Goal: Task Accomplishment & Management: Use online tool/utility

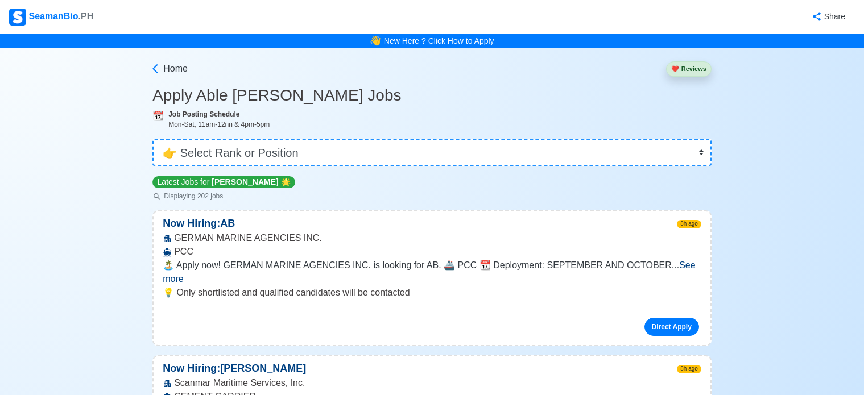
select select "[PERSON_NAME]"
click at [152, 139] on select "👉 Select Rank or Position Master Chief Officer 2nd Officer 3rd Officer Junior O…" at bounding box center [431, 152] width 559 height 27
click at [169, 73] on span "Home" at bounding box center [175, 69] width 24 height 14
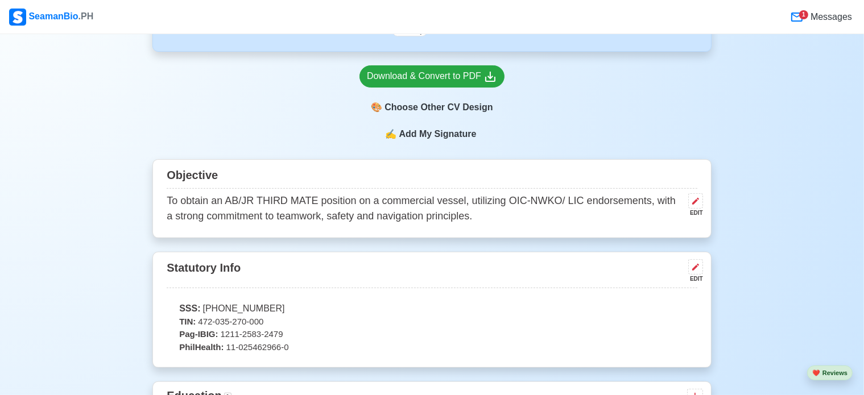
scroll to position [341, 0]
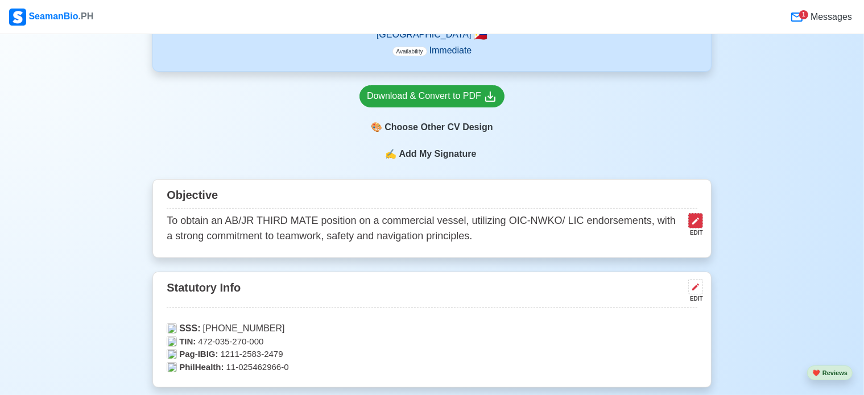
click at [699, 218] on icon at bounding box center [695, 221] width 9 height 9
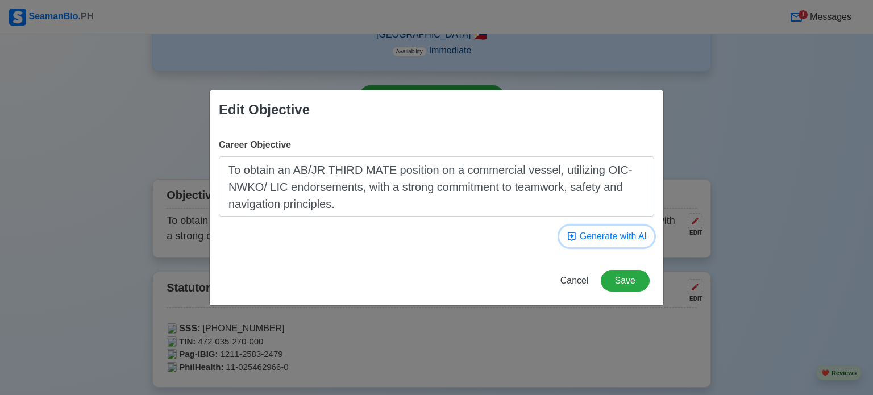
click at [617, 237] on button "Generate with AI" at bounding box center [607, 237] width 95 height 22
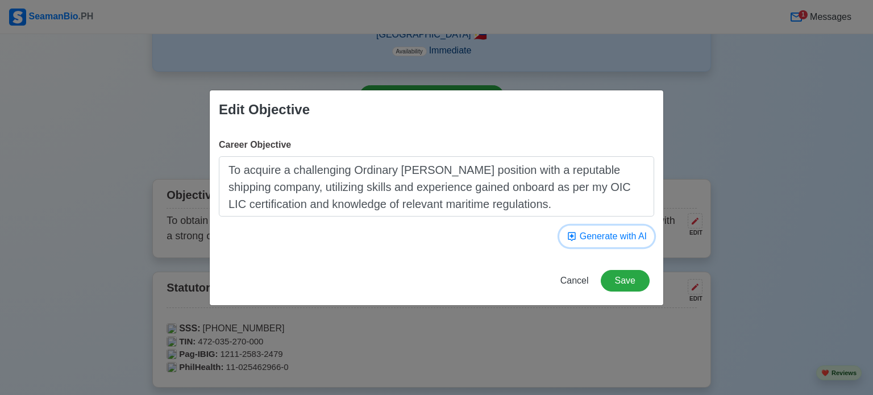
click at [604, 238] on button "Generate with AI" at bounding box center [607, 237] width 95 height 22
type textarea "To provide exceptional support to the bridge and engine crew, ensuring safe nav…"
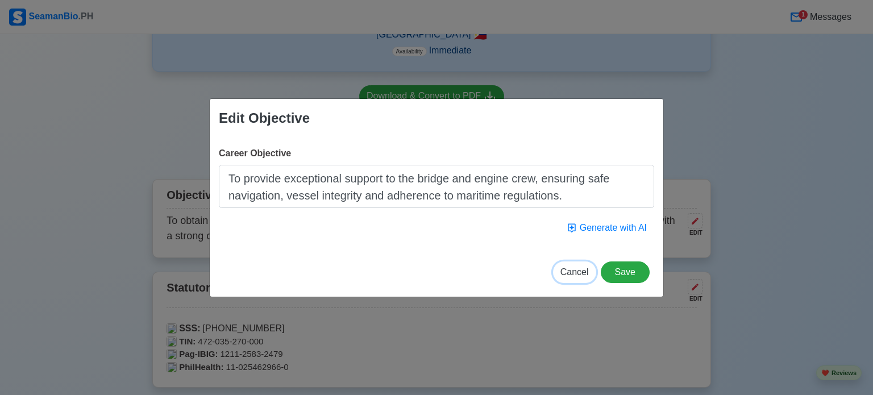
click at [583, 271] on span "Cancel" at bounding box center [575, 272] width 28 height 10
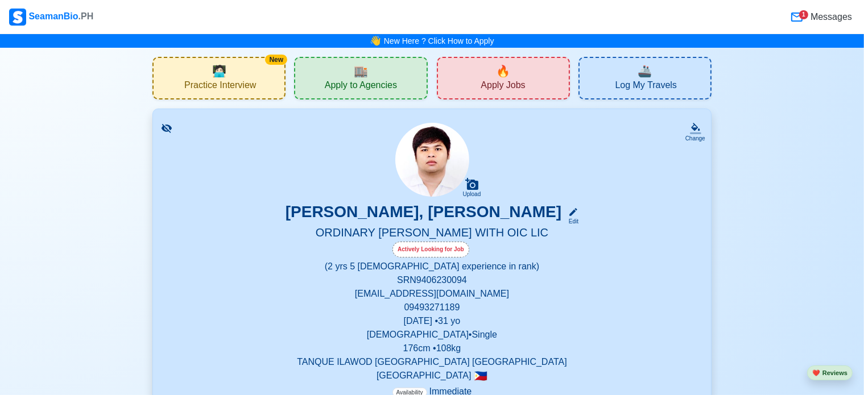
scroll to position [0, 0]
click at [368, 81] on span "Apply to Agencies" at bounding box center [361, 87] width 72 height 14
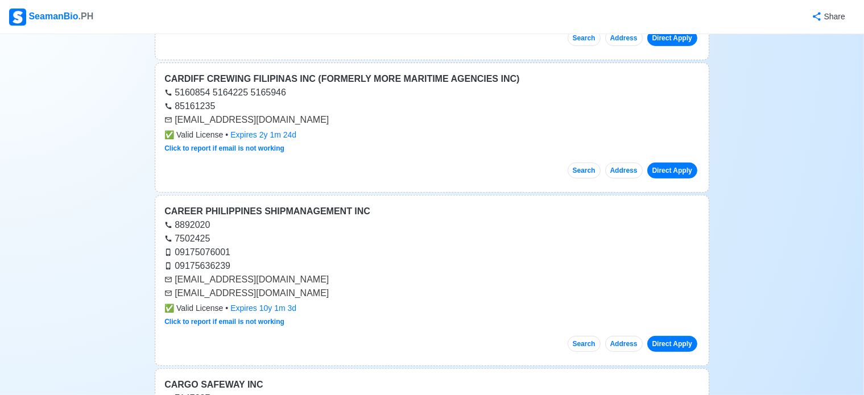
scroll to position [341, 0]
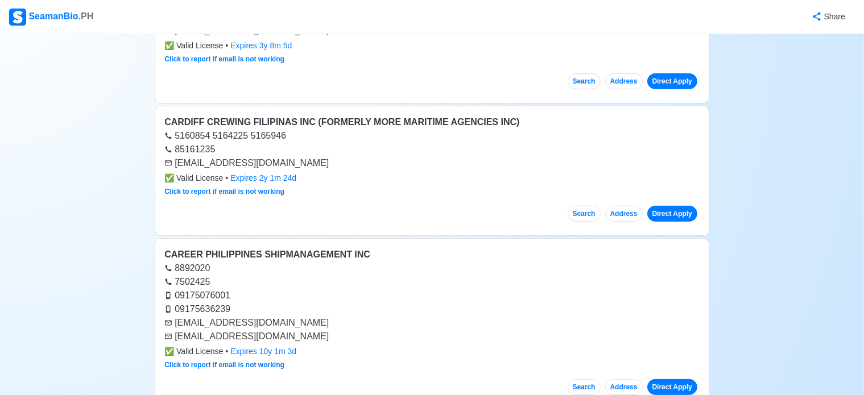
drag, startPoint x: 303, startPoint y: 164, endPoint x: 131, endPoint y: 163, distance: 171.7
copy div "[EMAIL_ADDRESS][DOMAIN_NAME]"
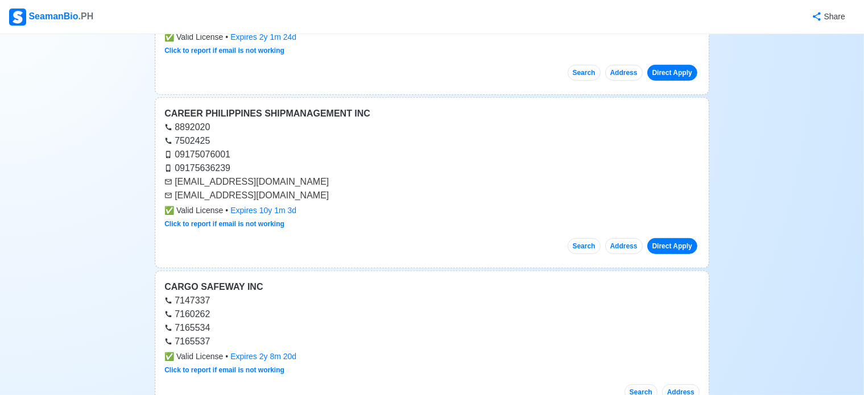
scroll to position [455, 0]
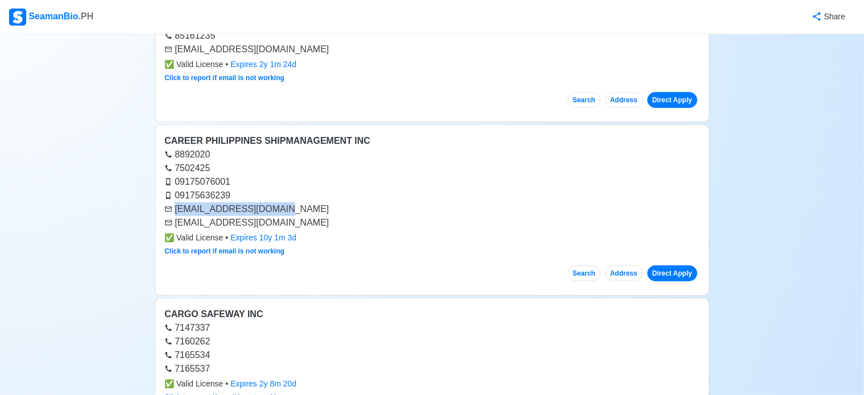
drag, startPoint x: 289, startPoint y: 207, endPoint x: 166, endPoint y: 212, distance: 122.9
click at [166, 212] on div "[EMAIL_ADDRESS][DOMAIN_NAME]" at bounding box center [431, 209] width 535 height 14
copy div "[EMAIL_ADDRESS][DOMAIN_NAME]"
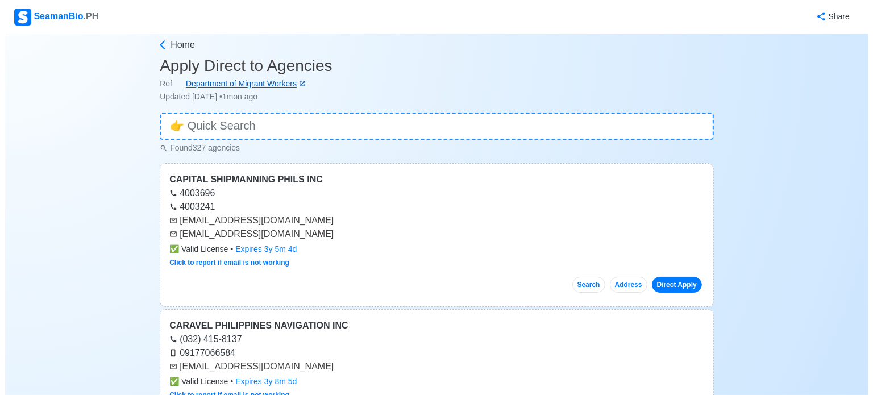
scroll to position [0, 0]
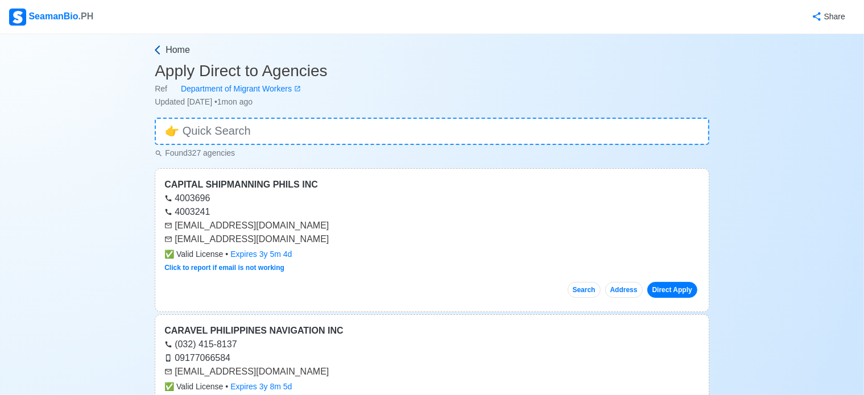
click at [180, 47] on span "Home" at bounding box center [177, 50] width 24 height 14
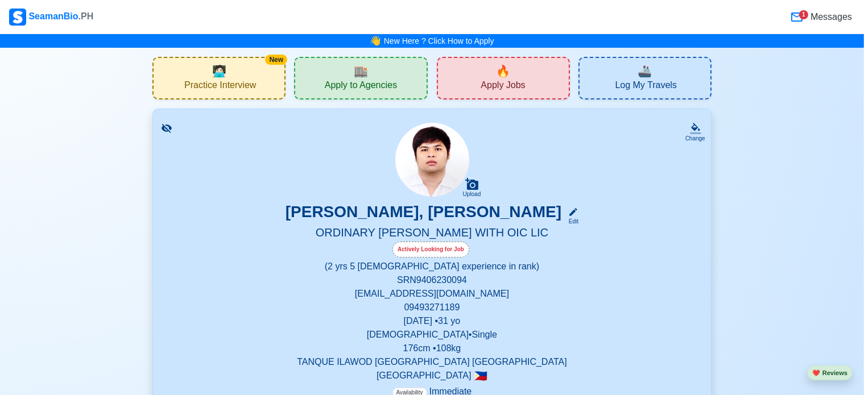
click at [258, 68] on div "New 🧑🏻‍💻 Practice Interview" at bounding box center [218, 78] width 133 height 43
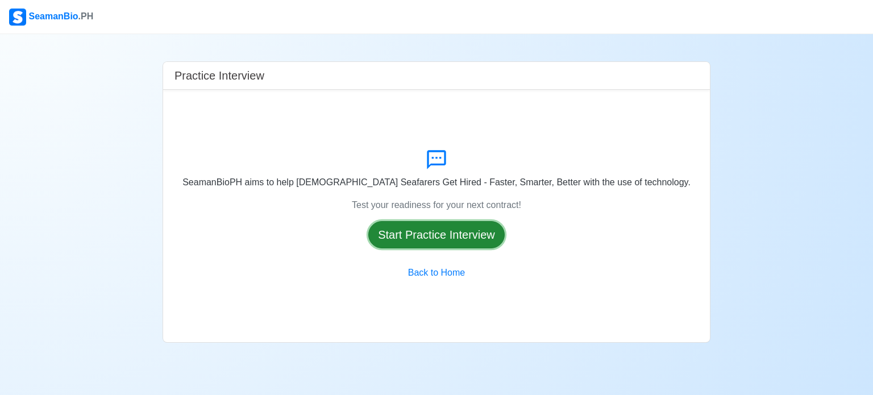
click at [467, 237] on button "Start Practice Interview" at bounding box center [436, 234] width 136 height 27
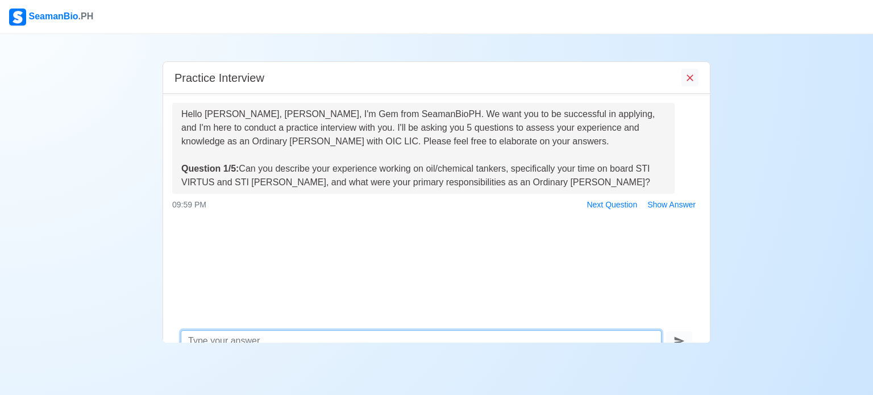
scroll to position [19, 0]
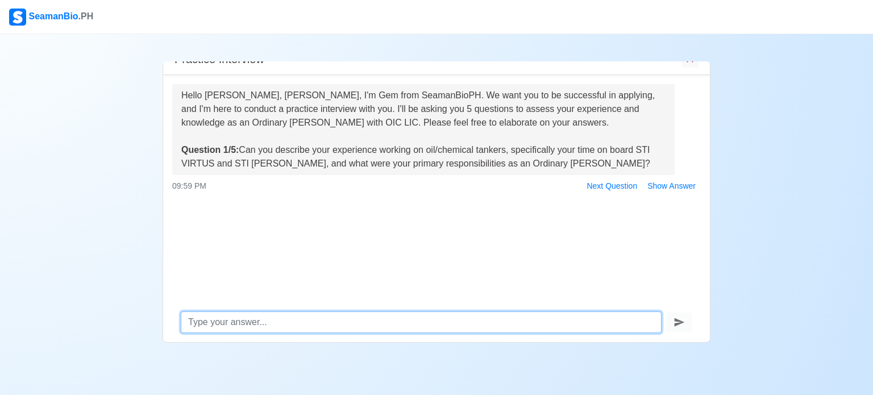
click at [307, 319] on textarea at bounding box center [421, 323] width 481 height 22
click at [307, 319] on textarea "working with" at bounding box center [421, 323] width 481 height 22
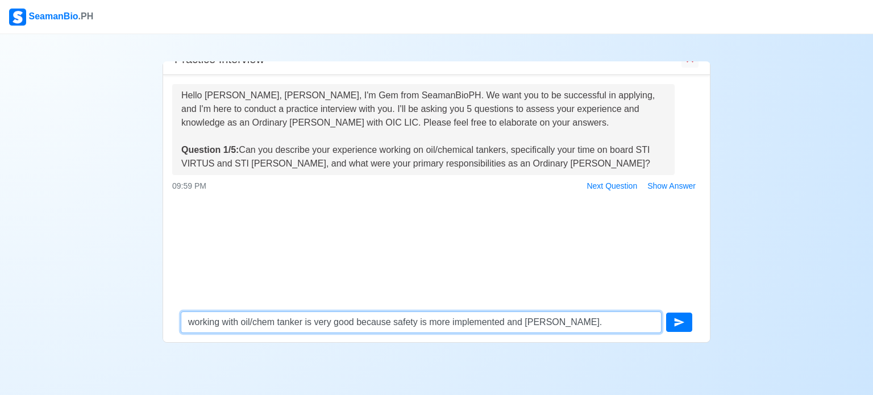
click at [577, 326] on textarea "working with oil/chem tanker is very good because safety is more implemented an…" at bounding box center [421, 323] width 481 height 22
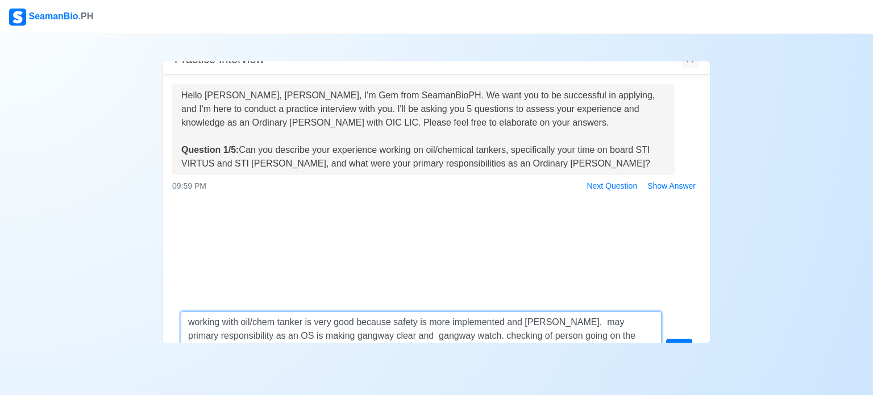
scroll to position [32, 0]
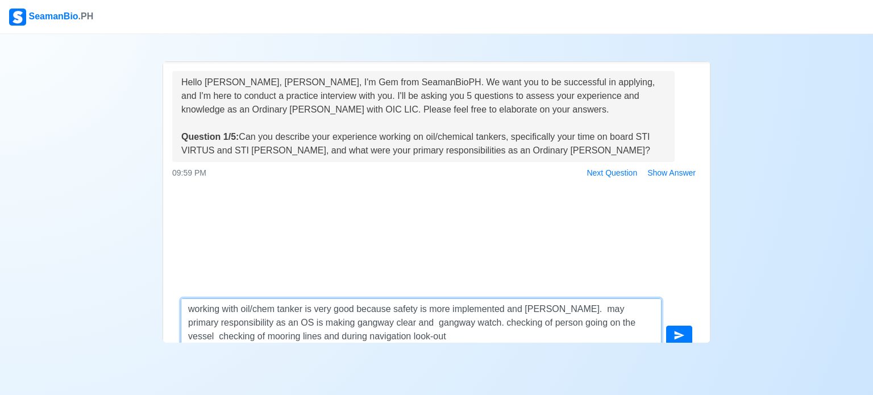
type textarea "working with oil/chem tanker is very good because safety is more implemented an…"
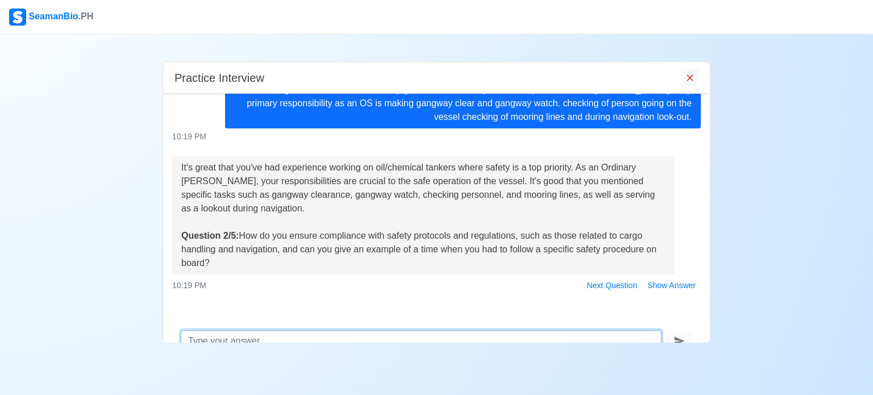
scroll to position [152, 0]
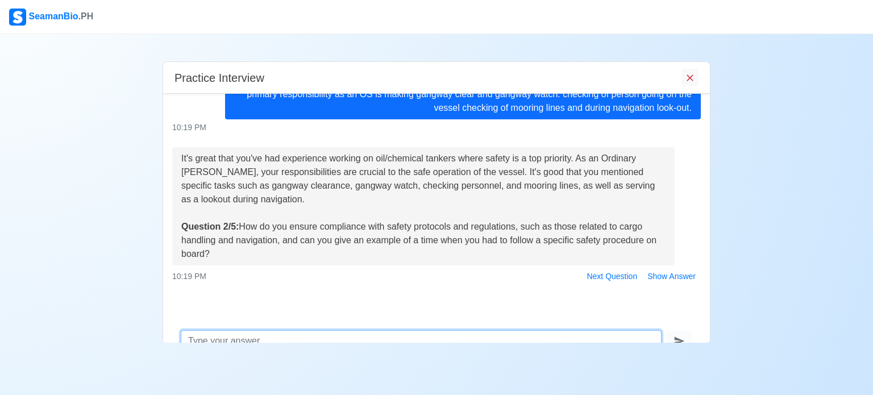
click at [496, 341] on textarea at bounding box center [421, 341] width 481 height 22
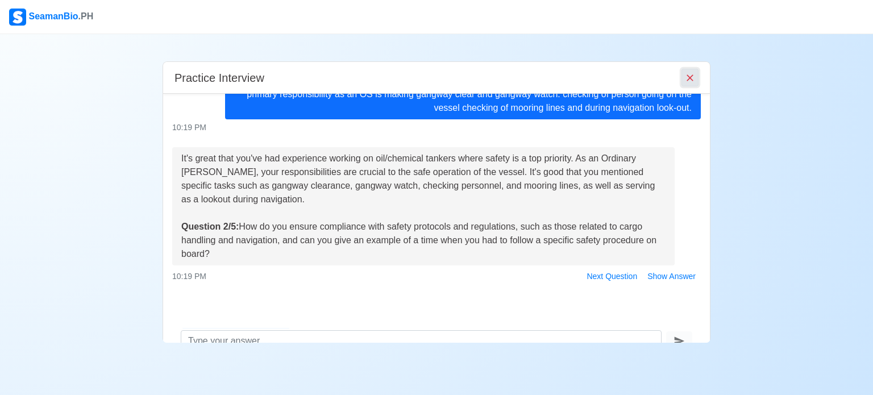
click at [691, 77] on icon "End Interview" at bounding box center [690, 77] width 11 height 11
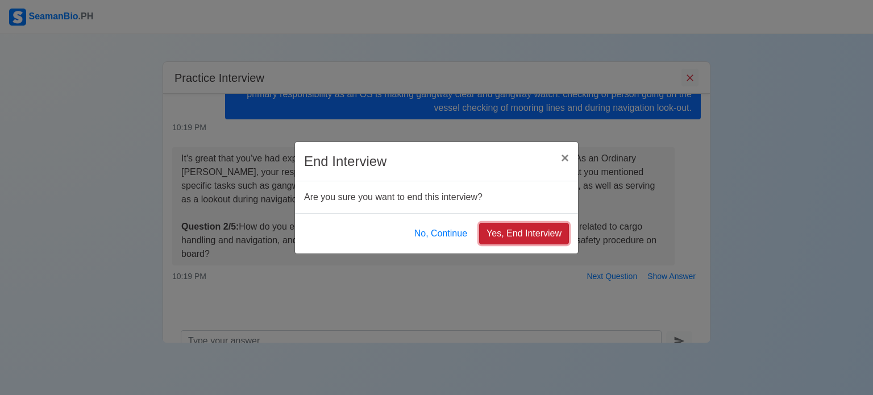
click at [527, 239] on button "Yes, End Interview" at bounding box center [524, 234] width 90 height 22
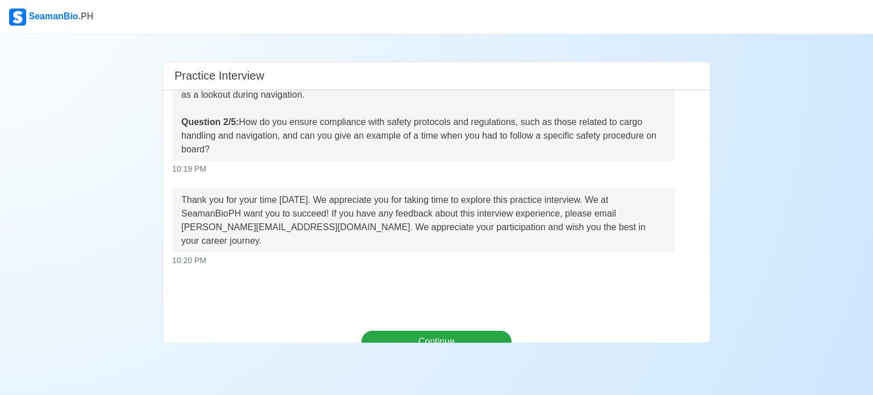
scroll to position [267, 0]
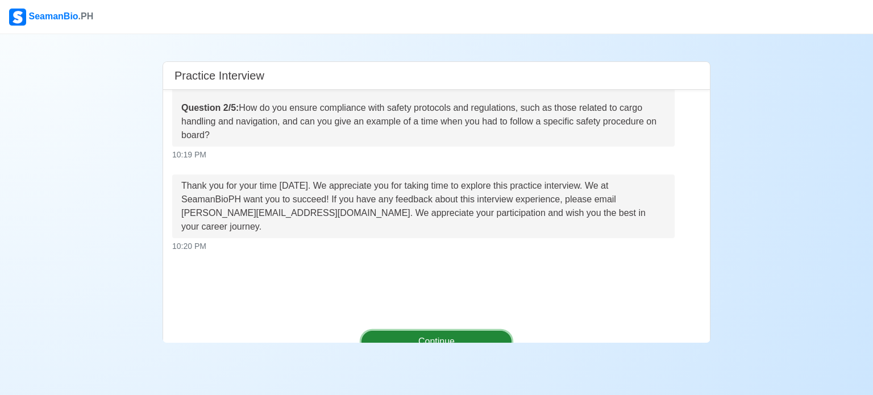
click at [453, 338] on button "Continue" at bounding box center [437, 342] width 151 height 22
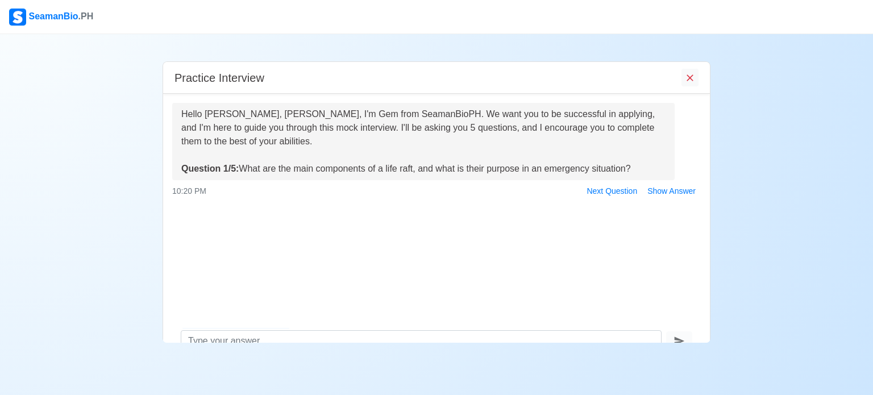
click at [681, 86] on div "Practice Interview" at bounding box center [436, 78] width 547 height 32
click at [685, 86] on button "End Interview" at bounding box center [690, 78] width 17 height 18
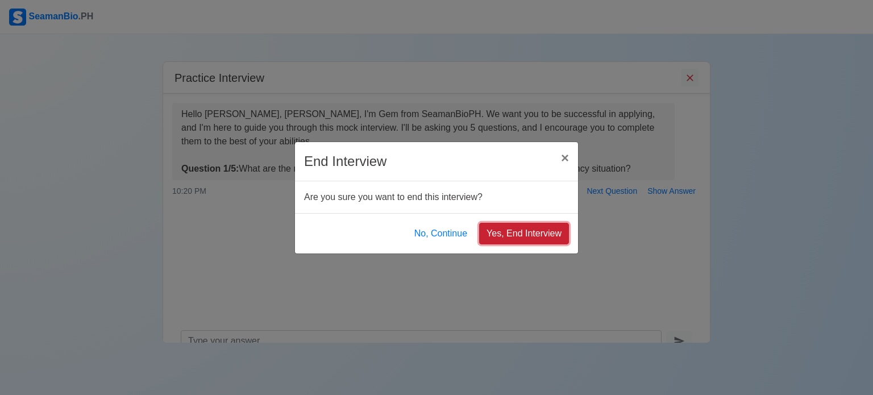
click at [508, 237] on button "Yes, End Interview" at bounding box center [524, 234] width 90 height 22
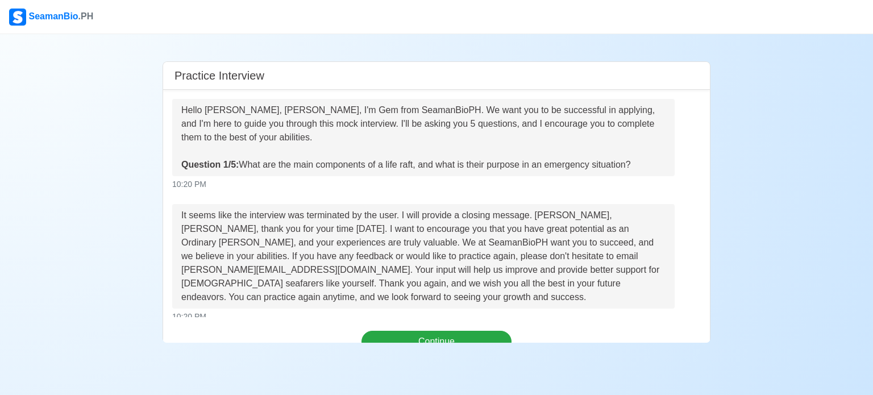
click at [35, 18] on div "SeamanBio .PH" at bounding box center [51, 17] width 84 height 17
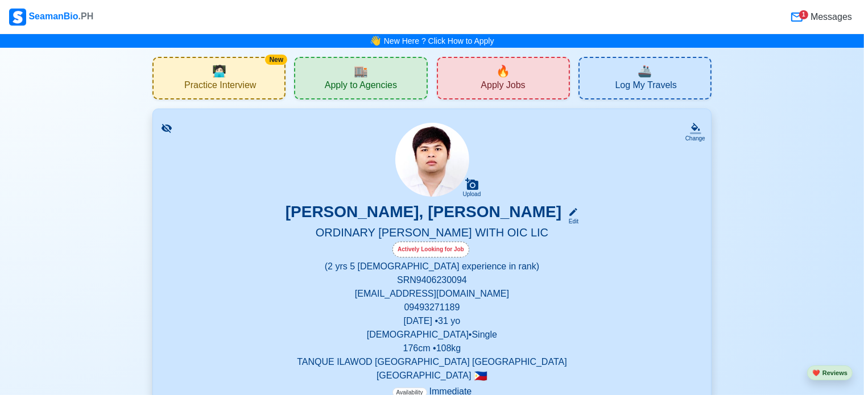
click at [507, 88] on span "Apply Jobs" at bounding box center [503, 87] width 44 height 14
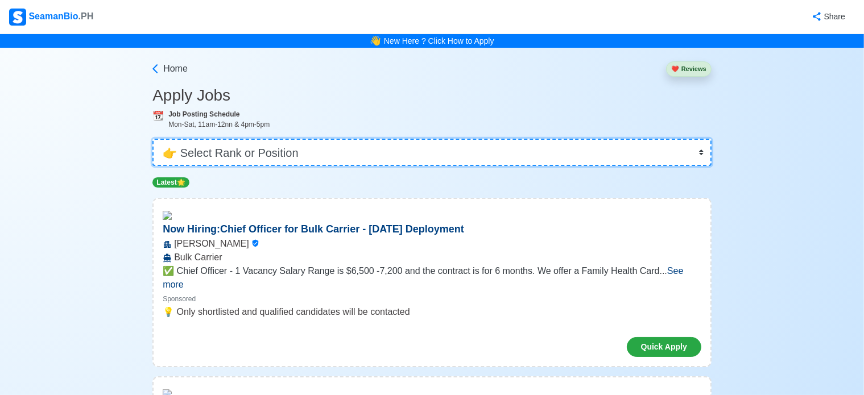
drag, startPoint x: 310, startPoint y: 150, endPoint x: 313, endPoint y: 157, distance: 7.9
click at [310, 150] on select "👉 Select Rank or Position Master Chief Officer 2nd Officer 3rd Officer Junior O…" at bounding box center [431, 152] width 559 height 27
click at [152, 139] on select "👉 Select Rank or Position Master Chief Officer 2nd Officer 3rd Officer Junior O…" at bounding box center [431, 152] width 559 height 27
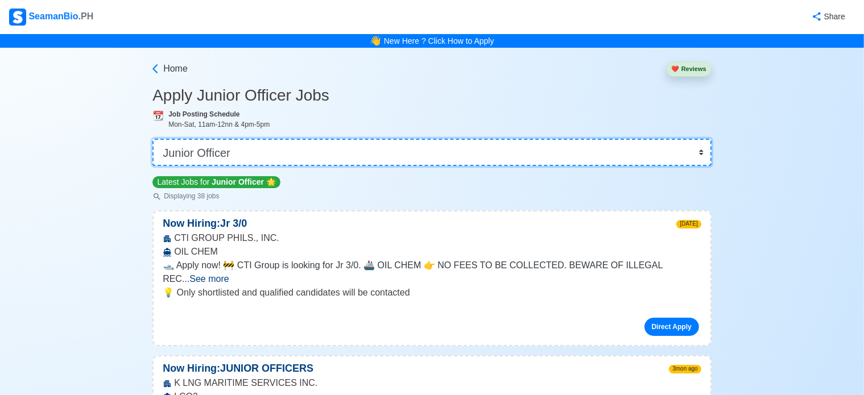
click at [353, 151] on select "👉 Select Rank or Position Master Chief Officer 2nd Officer 3rd Officer Junior O…" at bounding box center [431, 152] width 559 height 27
click at [353, 152] on select "👉 Select Rank or Position Master Chief Officer 2nd Officer 3rd Officer Junior O…" at bounding box center [431, 152] width 559 height 27
click at [311, 142] on select "👉 Select Rank or Position Master Chief Officer 2nd Officer 3rd Officer Junior O…" at bounding box center [431, 152] width 559 height 27
select select "[PERSON_NAME]"
click at [152, 139] on select "👉 Select Rank or Position Master Chief Officer 2nd Officer 3rd Officer Junior O…" at bounding box center [431, 152] width 559 height 27
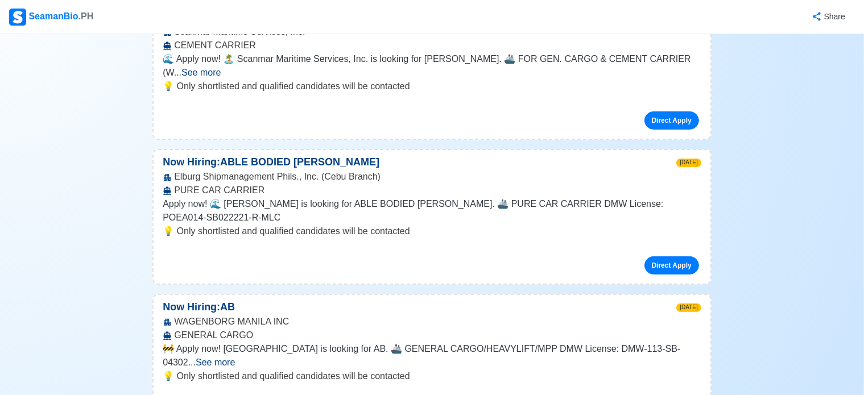
scroll to position [455, 0]
